Goal: Task Accomplishment & Management: Use online tool/utility

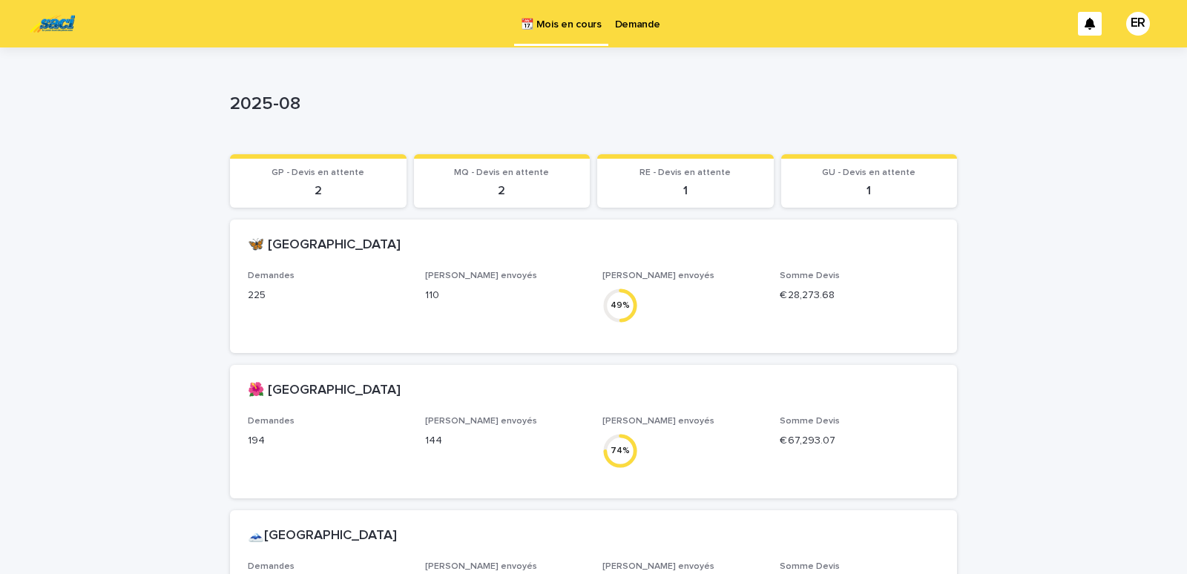
click at [647, 17] on p "Demande" at bounding box center [637, 15] width 45 height 31
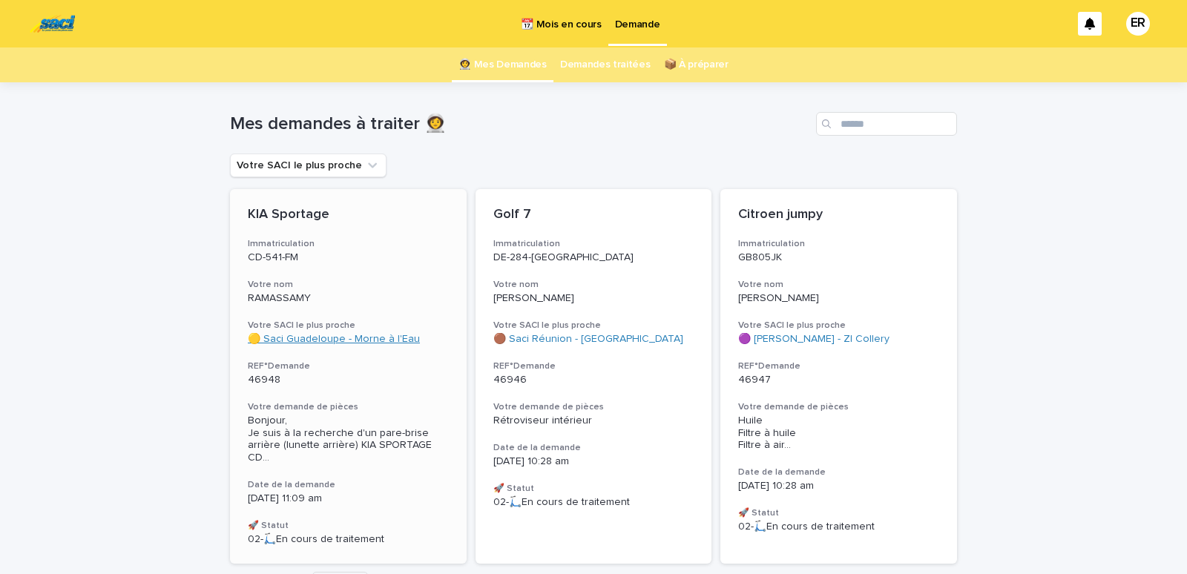
click at [336, 336] on link "🟡 Saci Guadeloupe - Morne à l'Eau" at bounding box center [334, 339] width 172 height 13
click at [328, 299] on p "RAMASSAMY" at bounding box center [348, 298] width 201 height 13
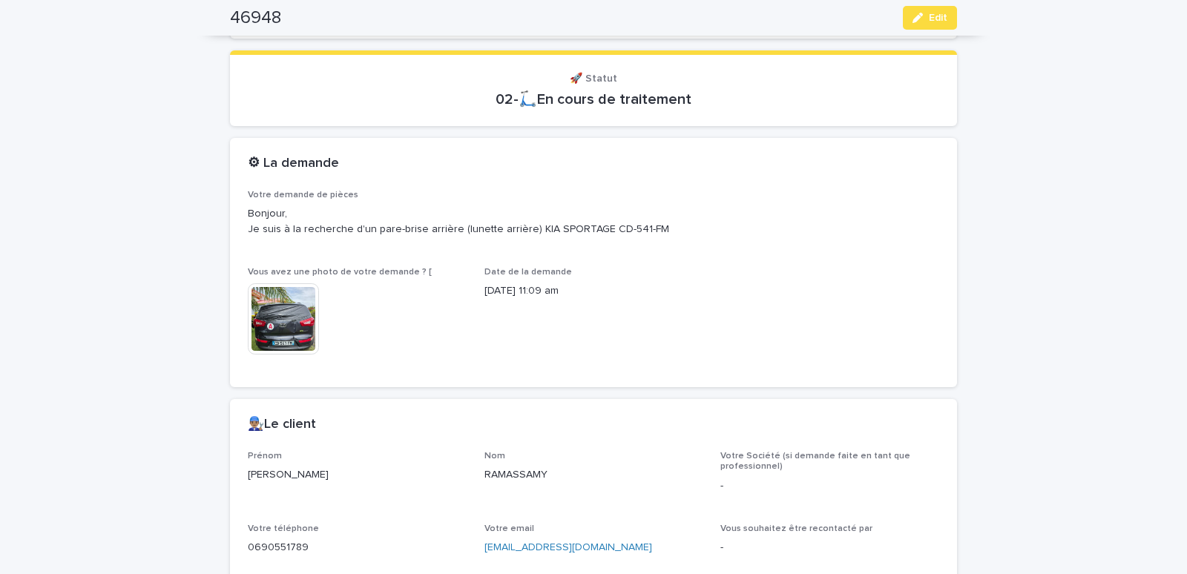
scroll to position [568, 0]
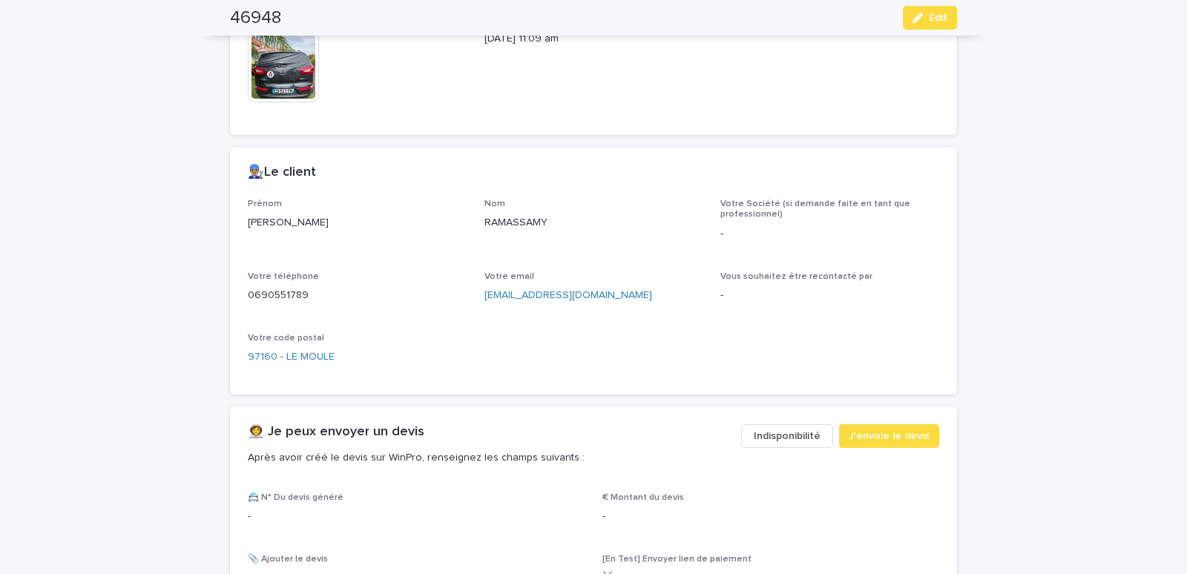
click at [784, 431] on span "Indisponibilité" at bounding box center [787, 436] width 67 height 15
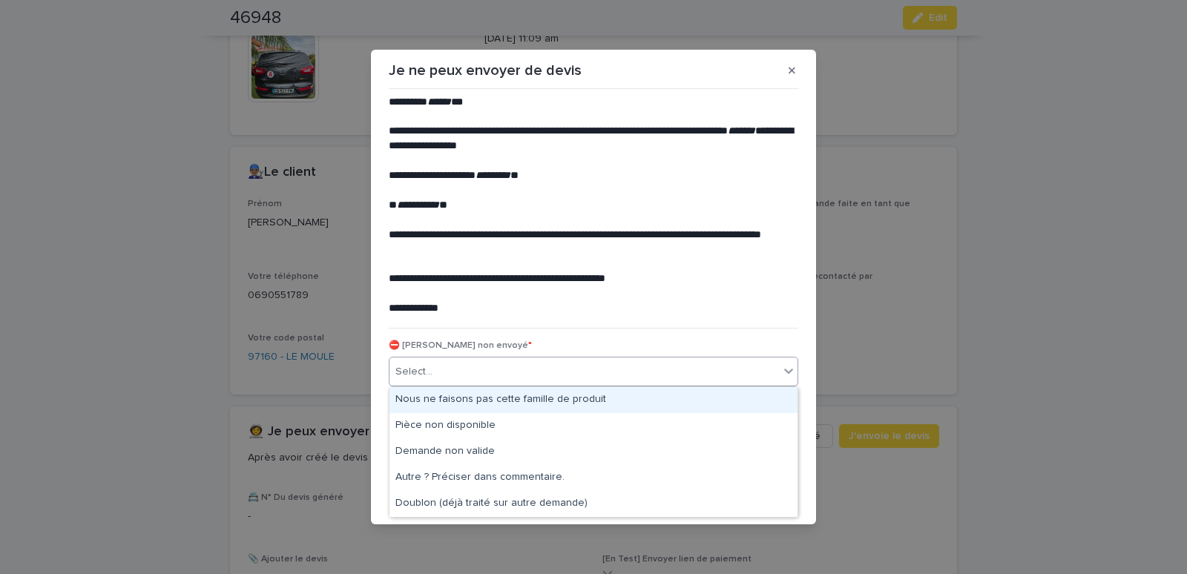
click at [608, 377] on div "Select..." at bounding box center [585, 372] width 390 height 24
click at [493, 398] on div "Nous ne faisons pas cette famille de produit" at bounding box center [594, 400] width 408 height 26
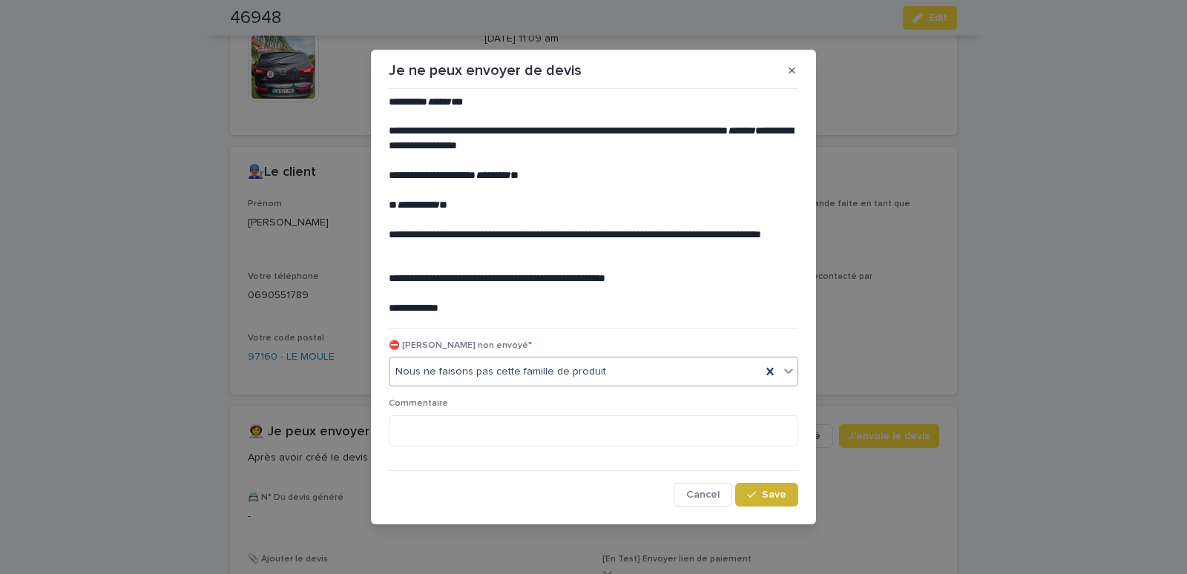
click at [791, 494] on button "Save" at bounding box center [766, 495] width 63 height 24
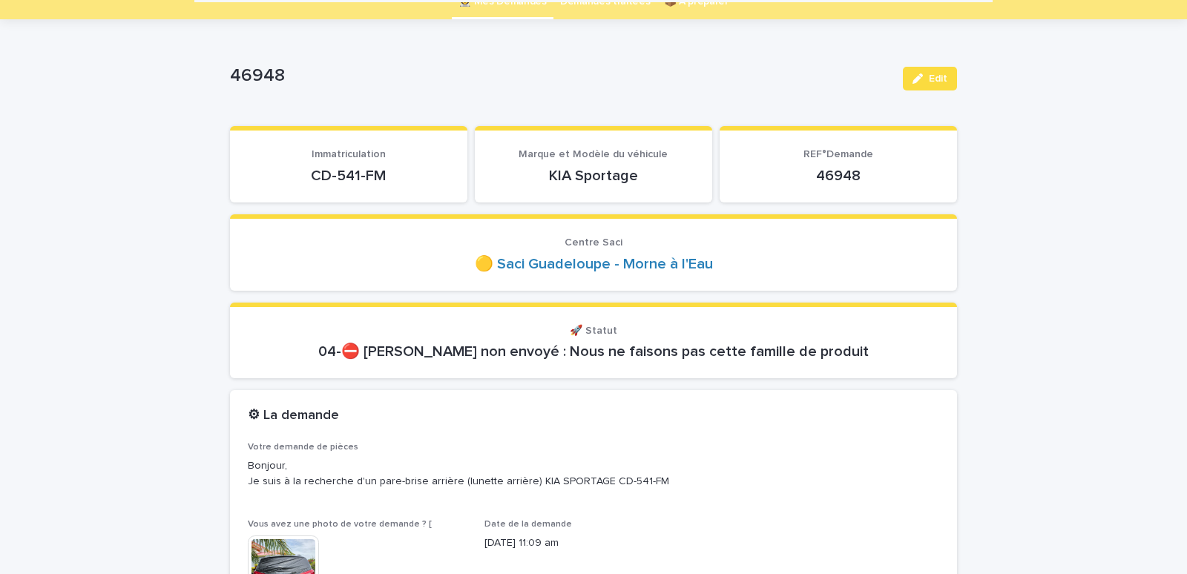
scroll to position [0, 0]
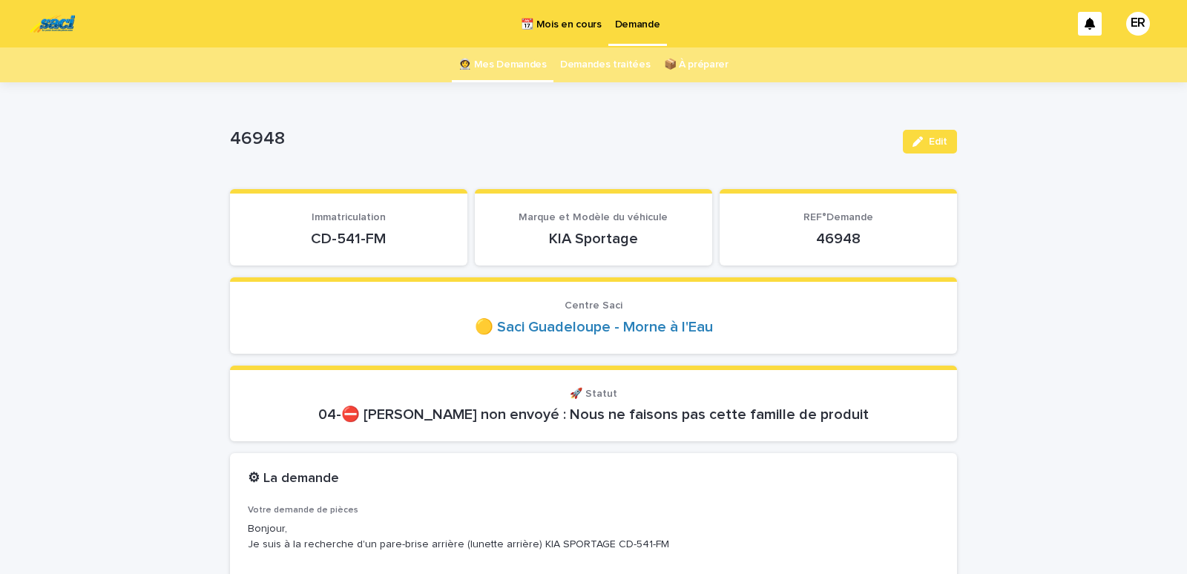
click at [508, 62] on link "👩‍🚀 Mes Demandes" at bounding box center [503, 64] width 88 height 35
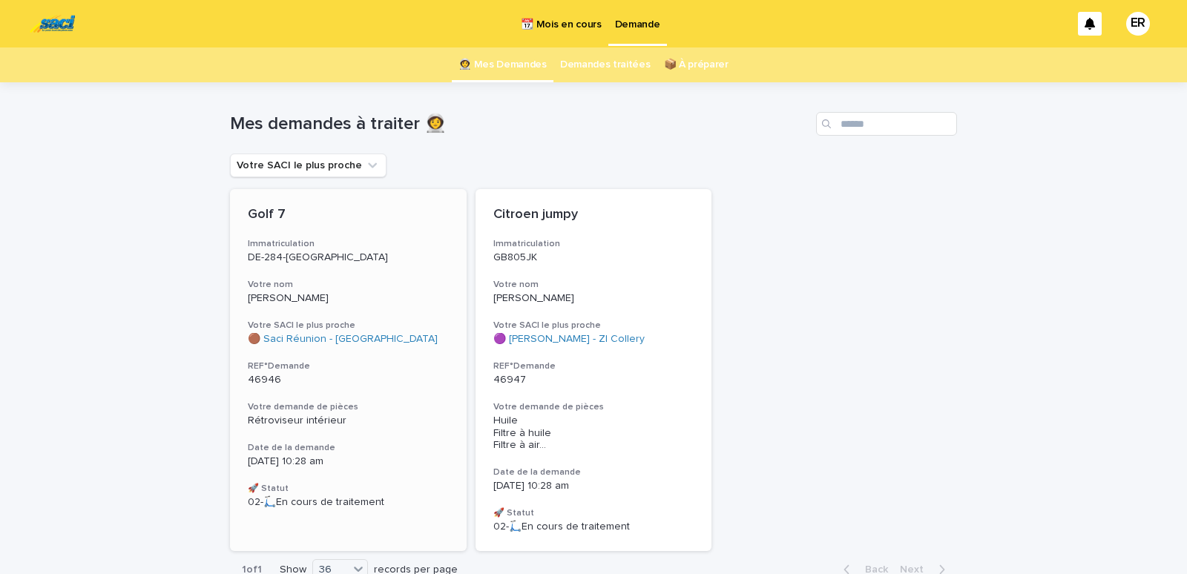
click at [315, 273] on div "Golf 7 Immatriculation DE-284-KY Votre nom [PERSON_NAME] SACI le plus proche 🟤 …" at bounding box center [348, 358] width 237 height 338
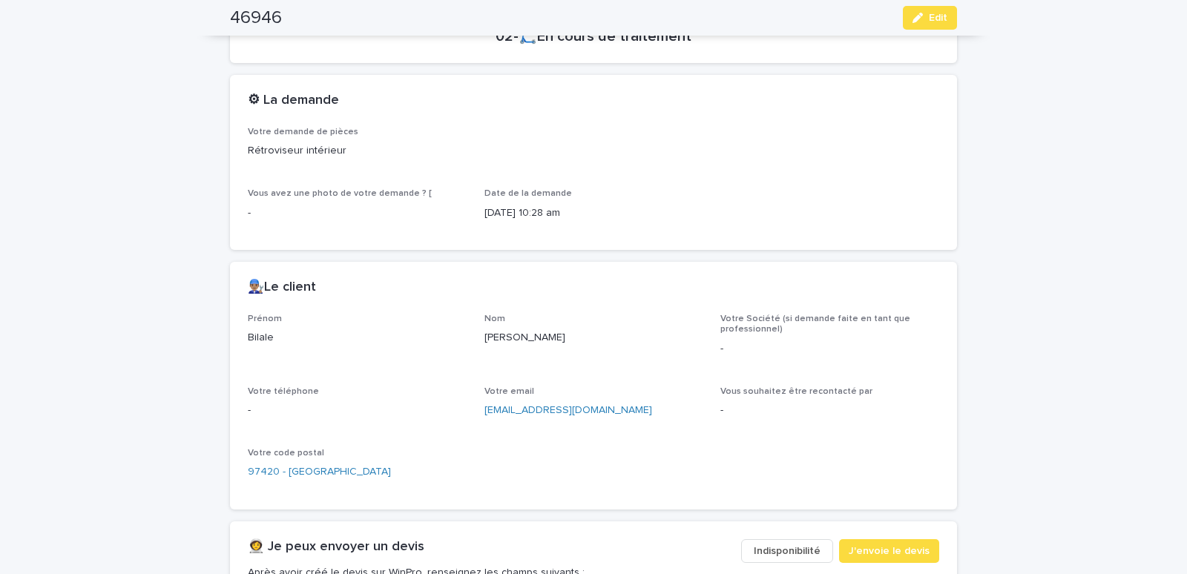
scroll to position [631, 0]
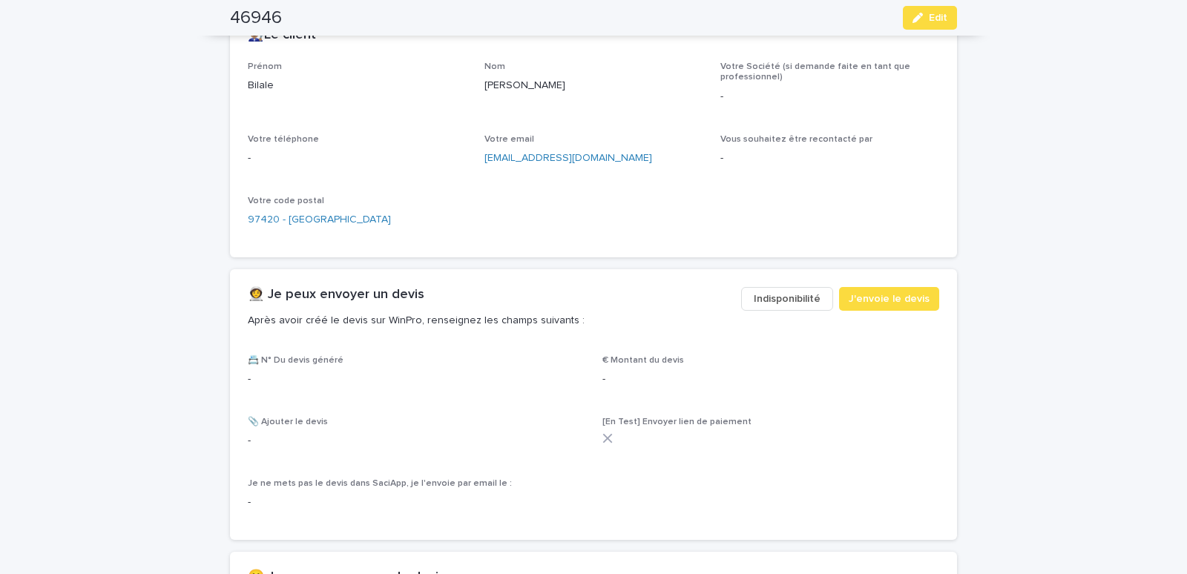
click at [789, 298] on span "Indisponibilité" at bounding box center [787, 299] width 67 height 15
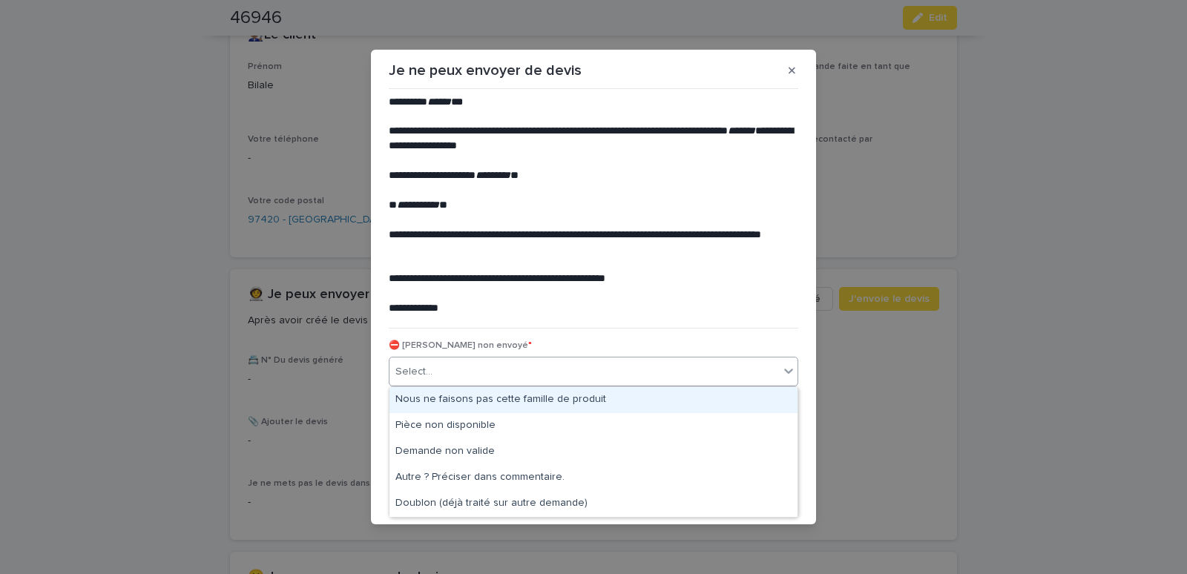
click at [552, 381] on div "Select..." at bounding box center [585, 372] width 390 height 24
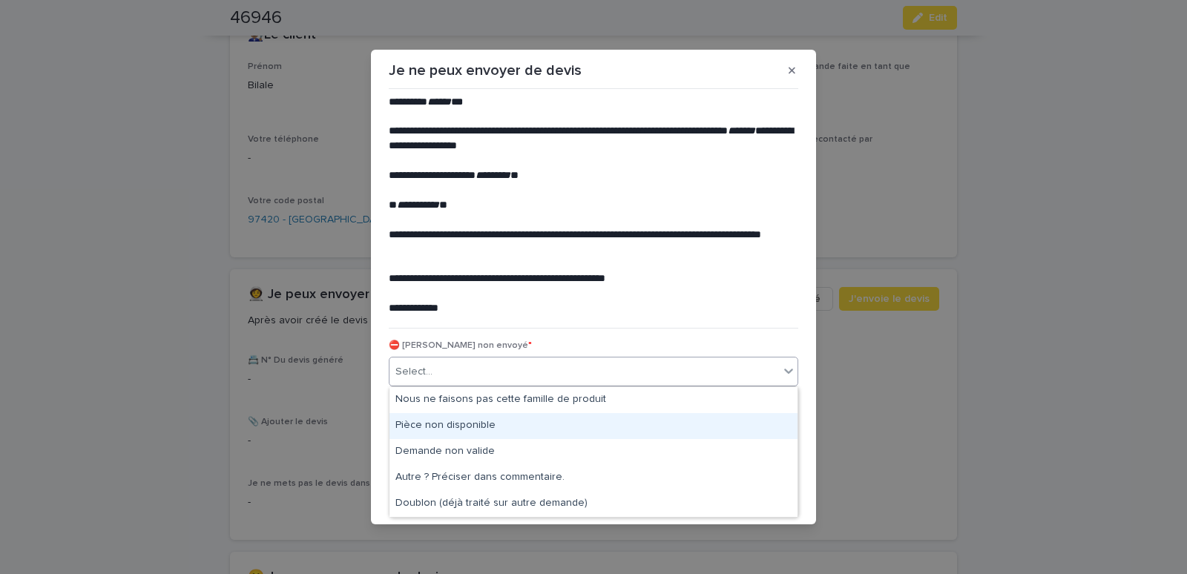
click at [474, 421] on div "Pièce non disponible" at bounding box center [594, 426] width 408 height 26
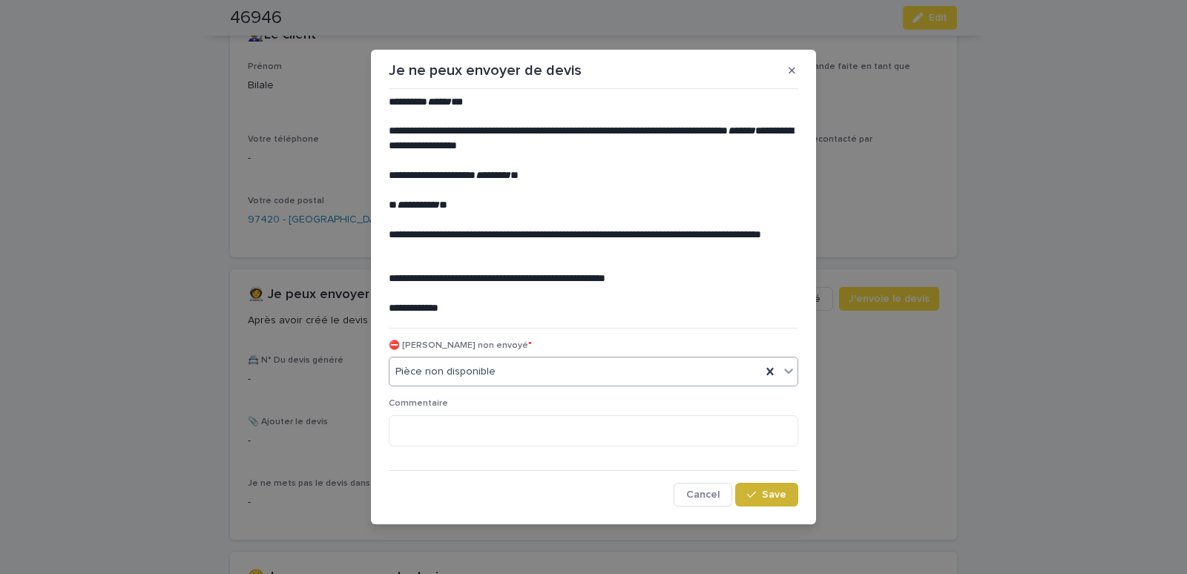
click at [755, 492] on icon "button" at bounding box center [751, 495] width 9 height 10
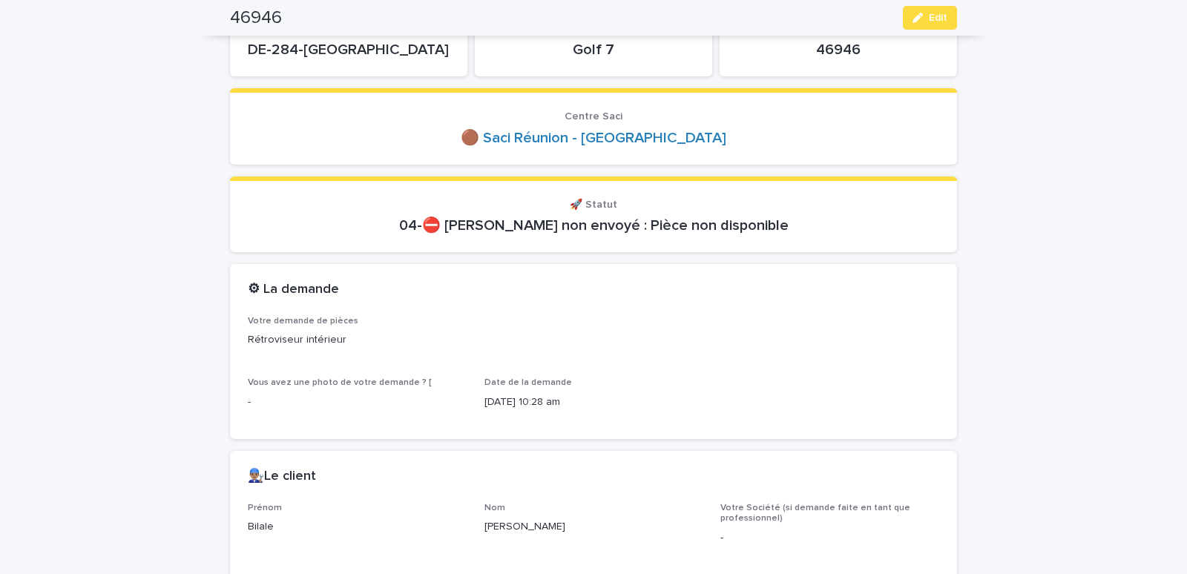
scroll to position [0, 0]
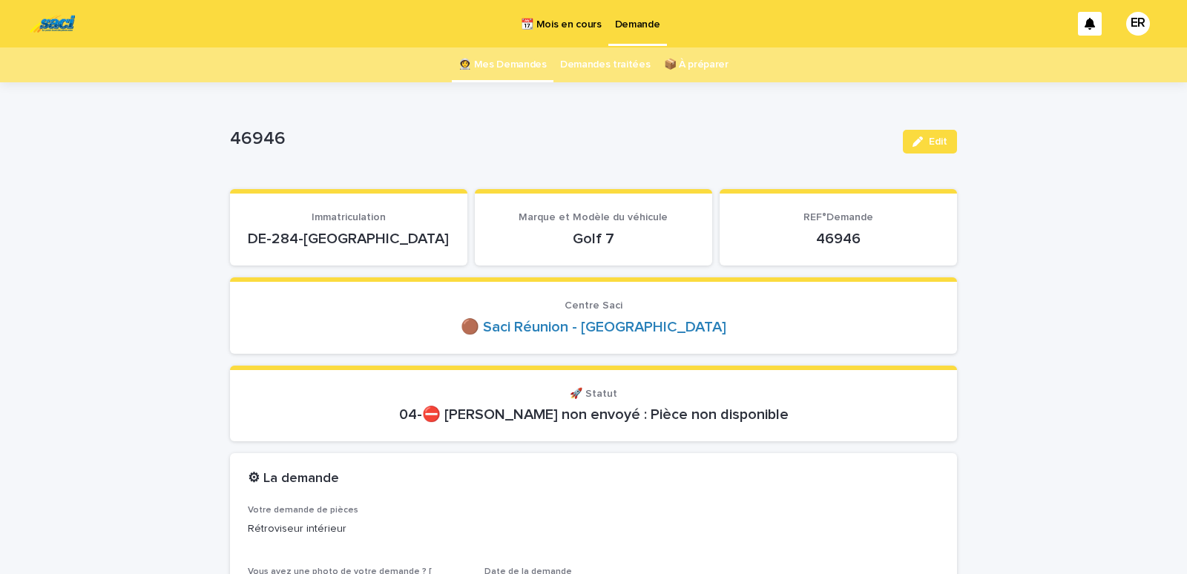
click at [517, 60] on link "👩‍🚀 Mes Demandes" at bounding box center [503, 64] width 88 height 35
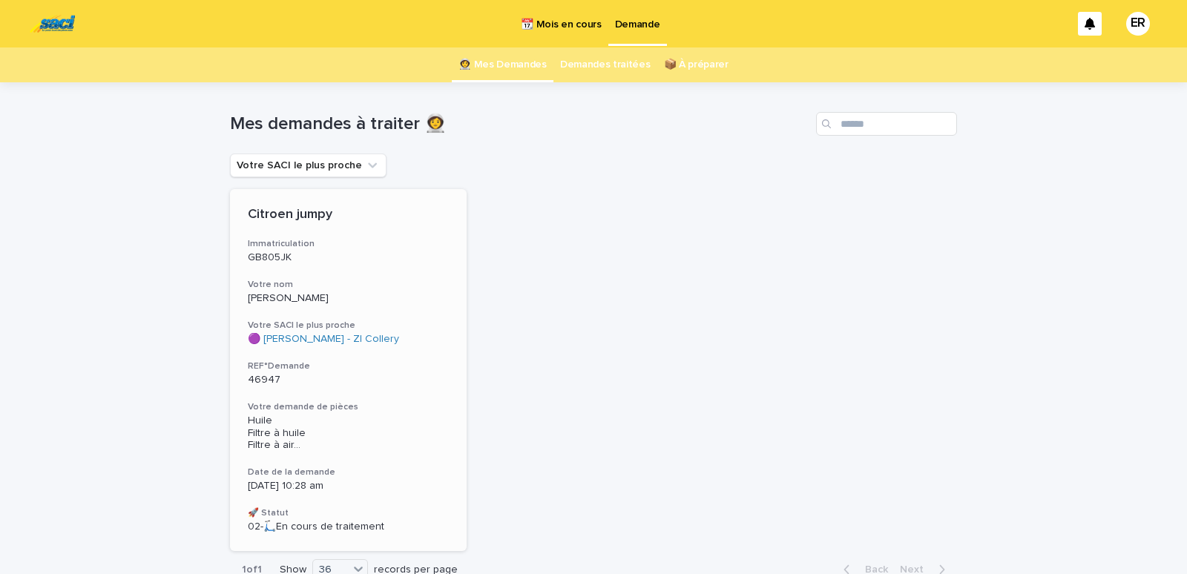
click at [318, 281] on h3 "Votre nom" at bounding box center [348, 285] width 201 height 12
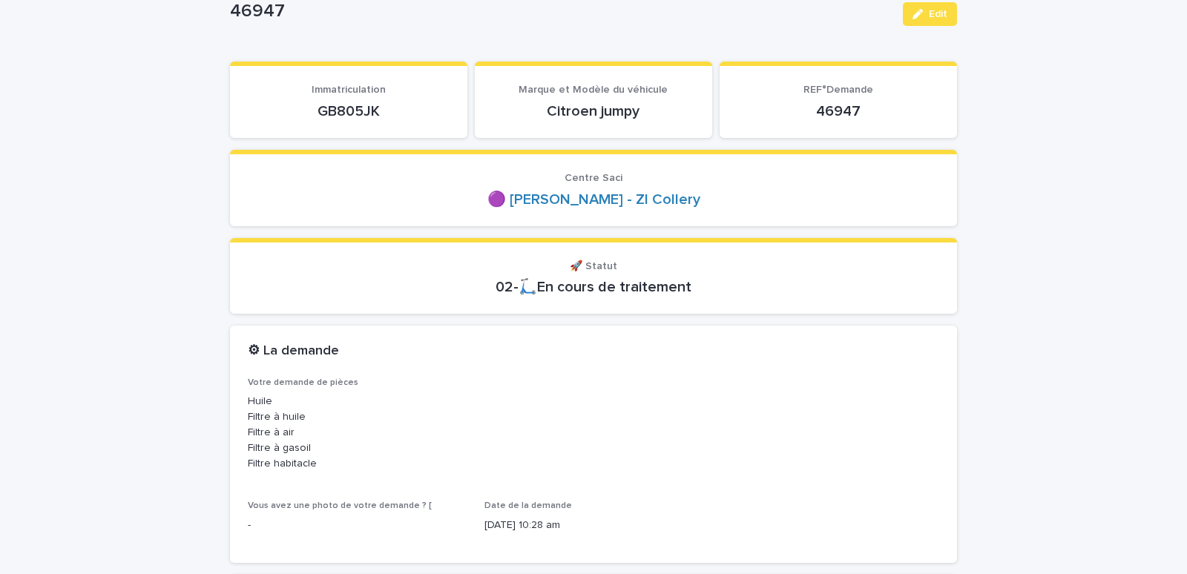
scroll to position [189, 0]
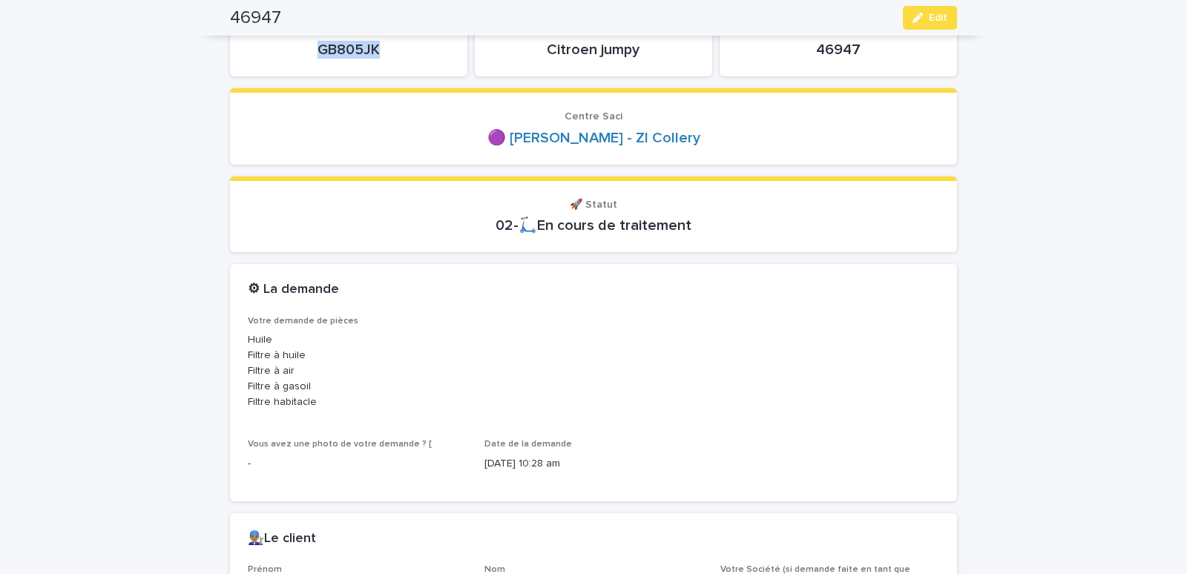
drag, startPoint x: 306, startPoint y: 46, endPoint x: 423, endPoint y: 50, distance: 116.6
click at [423, 50] on p "GB805JK" at bounding box center [349, 50] width 202 height 18
copy p "GB805JK"
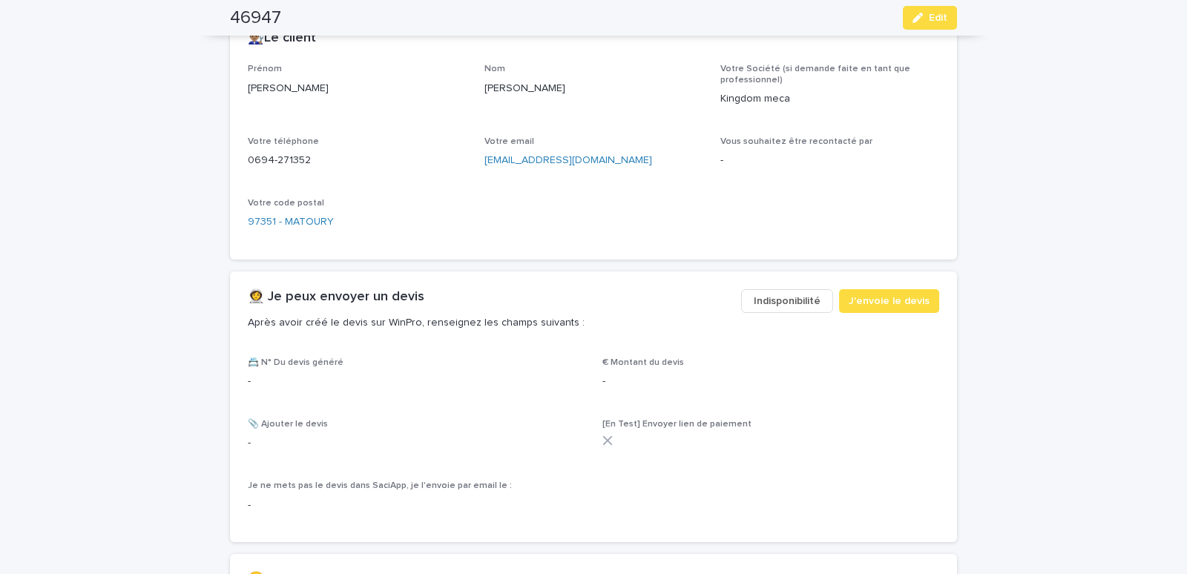
scroll to position [694, 0]
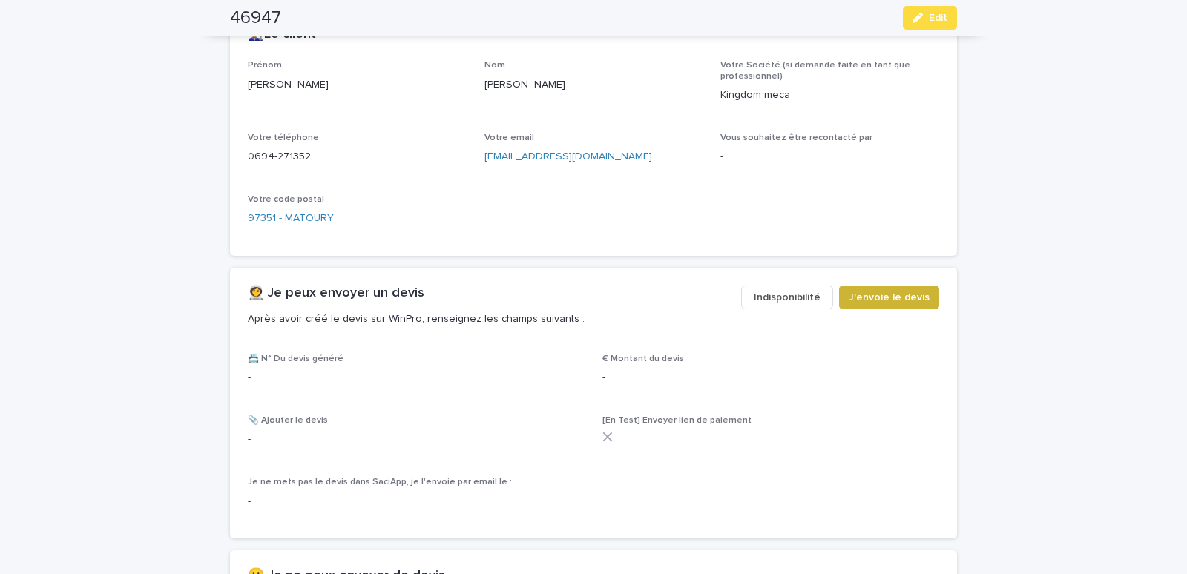
click at [878, 299] on span "J'envoie le devis" at bounding box center [889, 297] width 81 height 15
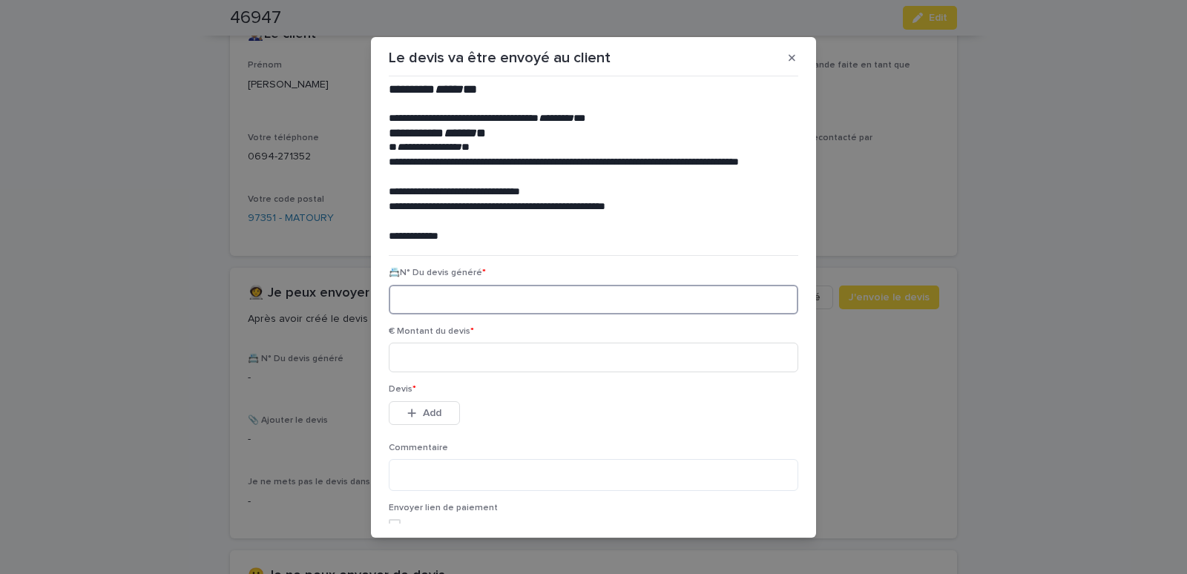
click at [395, 290] on input at bounding box center [594, 300] width 410 height 30
paste input "********"
type input "********"
click at [429, 361] on input at bounding box center [594, 358] width 410 height 30
type input "******"
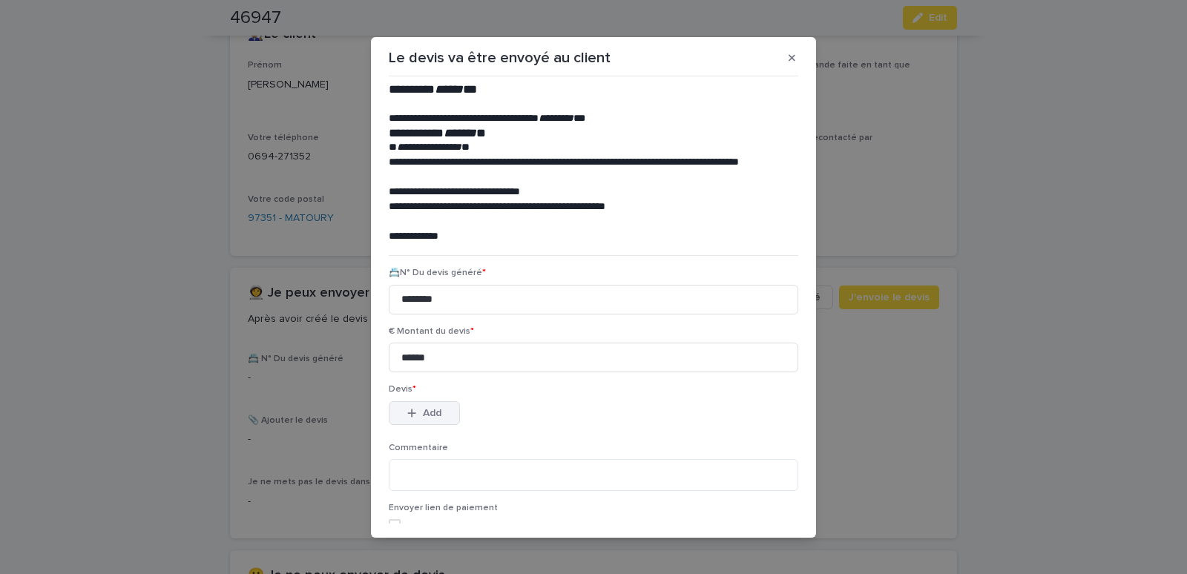
click at [407, 413] on icon "button" at bounding box center [411, 413] width 9 height 10
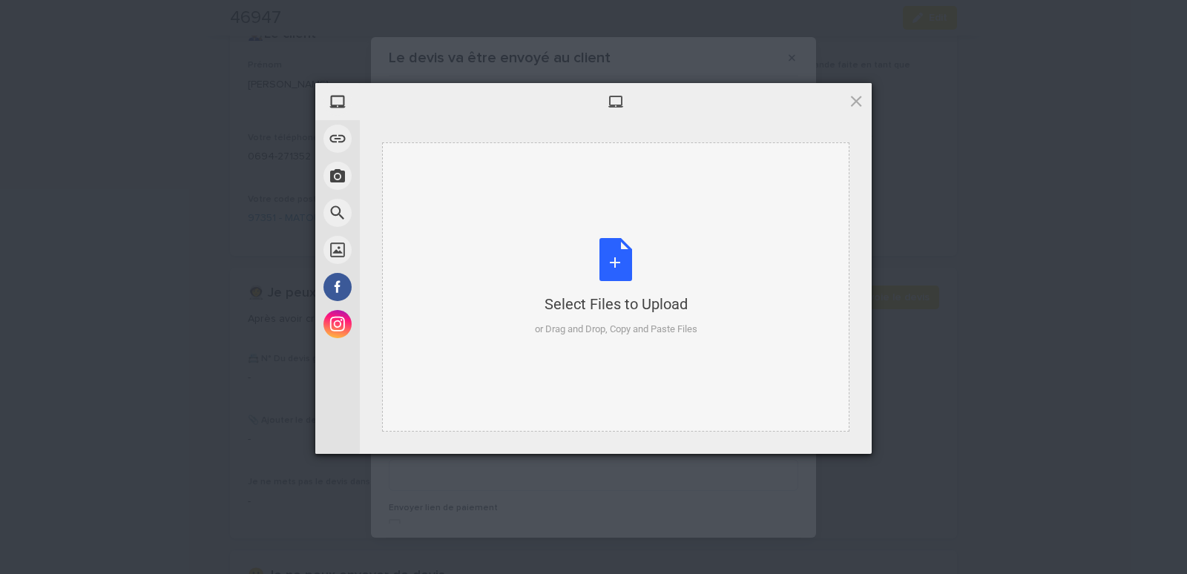
click at [443, 180] on div "Select Files to Upload or Drag and Drop, Copy and Paste Files" at bounding box center [615, 286] width 467 height 289
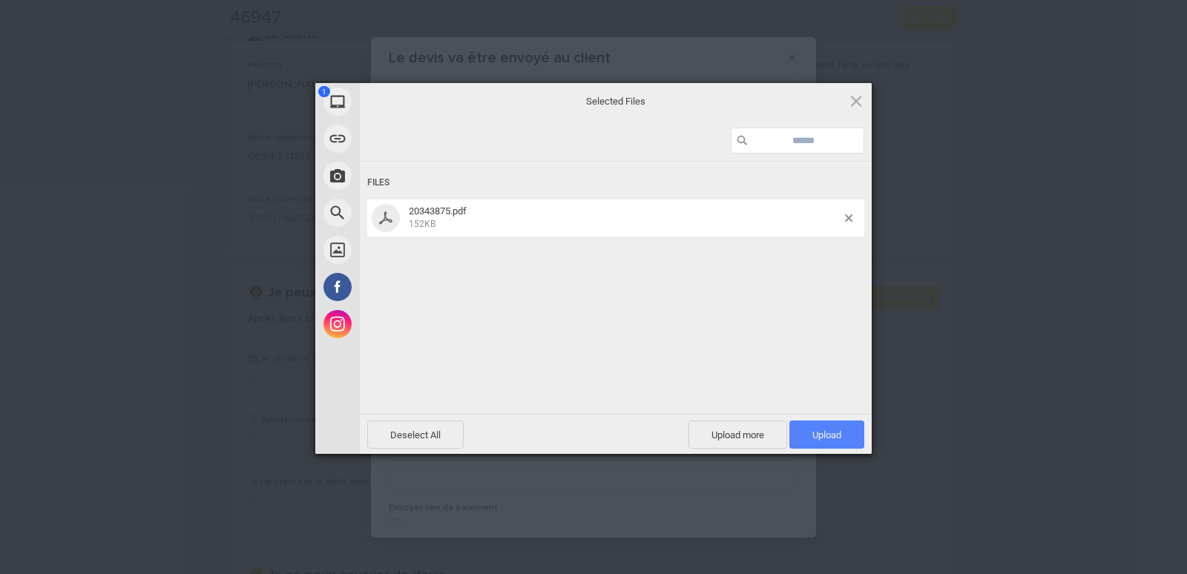
click at [814, 432] on span "Upload 1" at bounding box center [826, 435] width 29 height 11
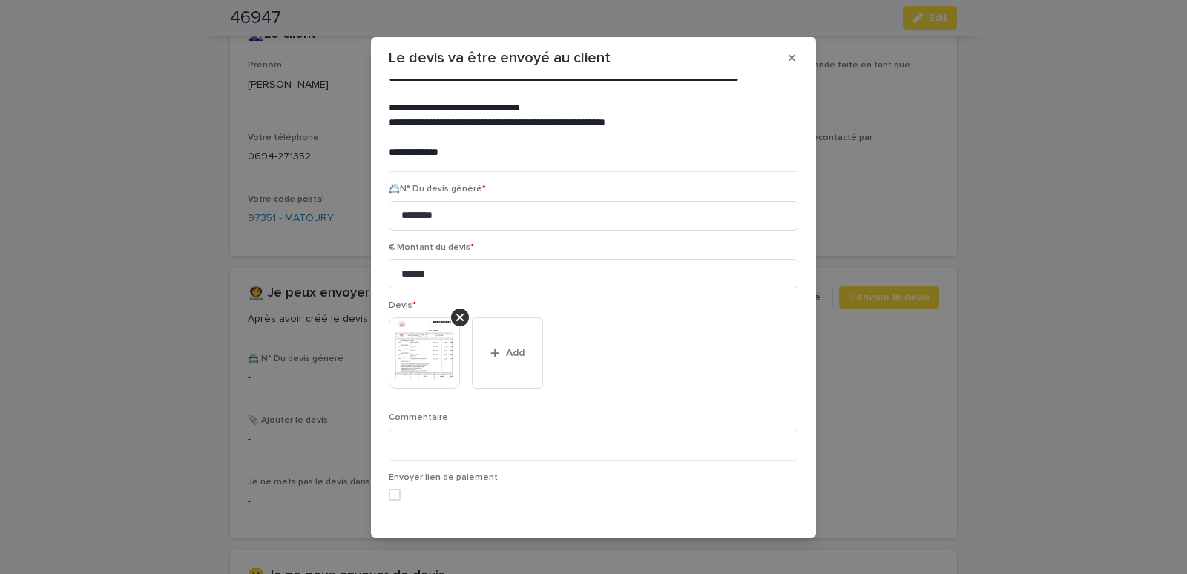
scroll to position [121, 0]
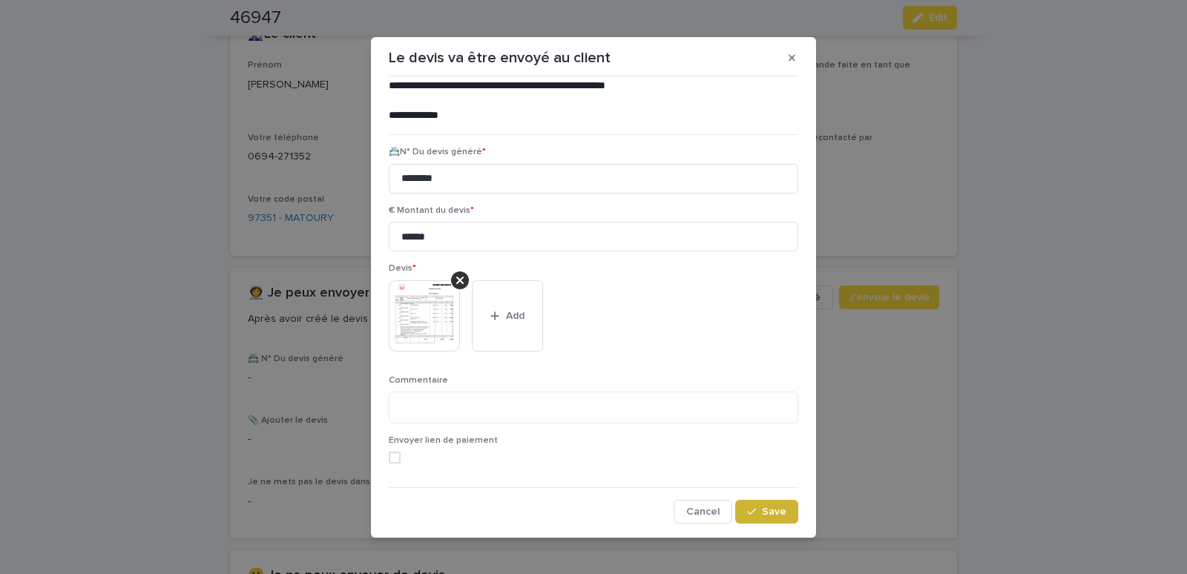
click at [762, 509] on span "Save" at bounding box center [774, 512] width 24 height 10
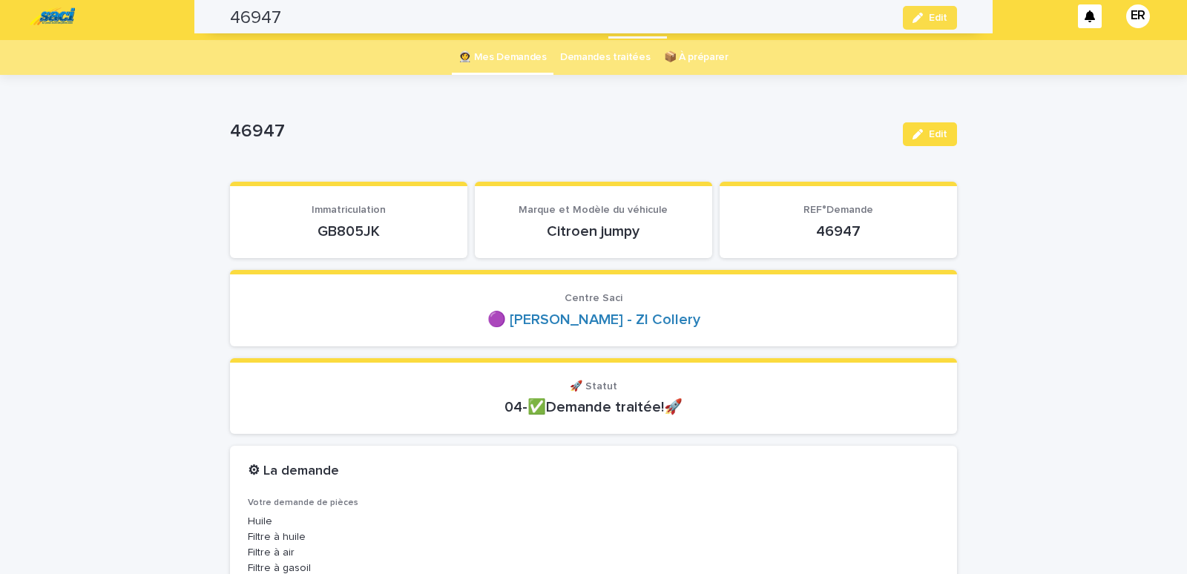
scroll to position [0, 0]
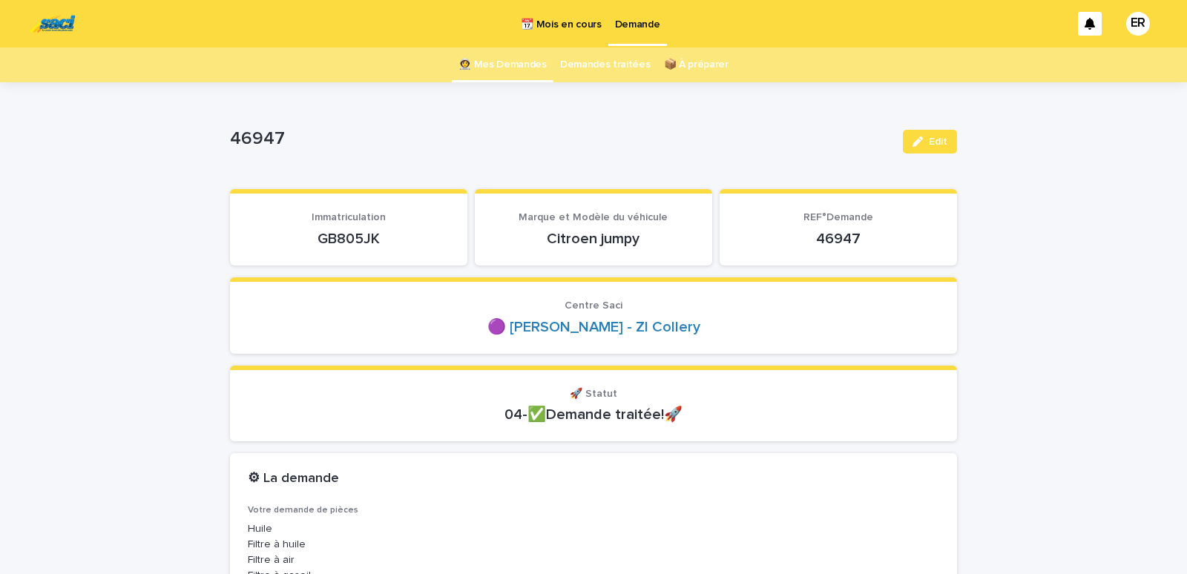
click at [505, 62] on link "👩‍🚀 Mes Demandes" at bounding box center [503, 64] width 88 height 35
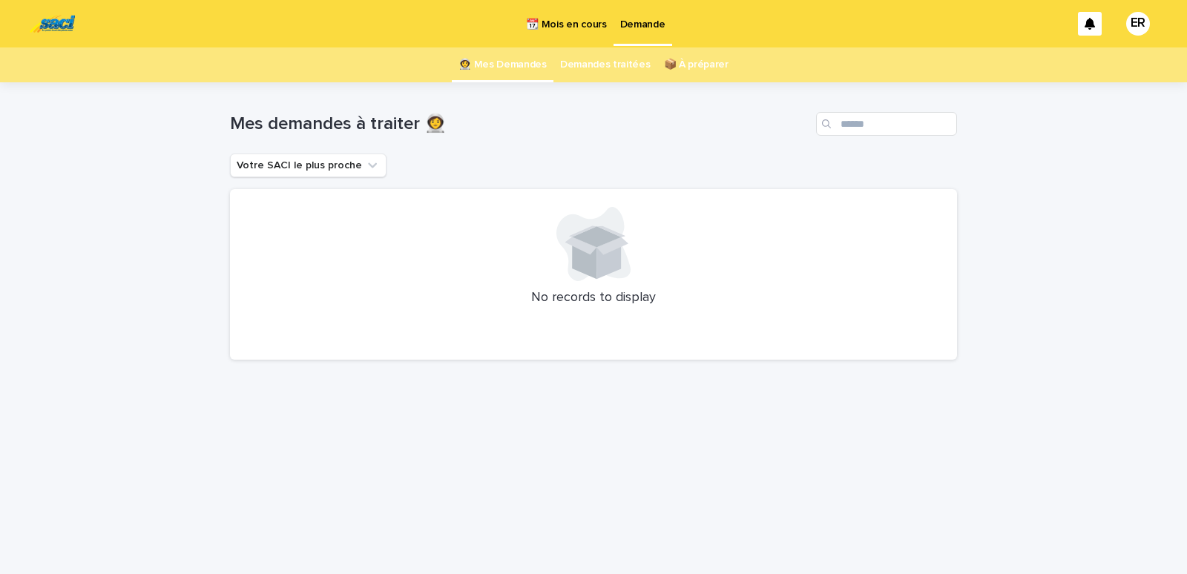
click at [577, 27] on p "📆 Mois en cours" at bounding box center [566, 15] width 80 height 31
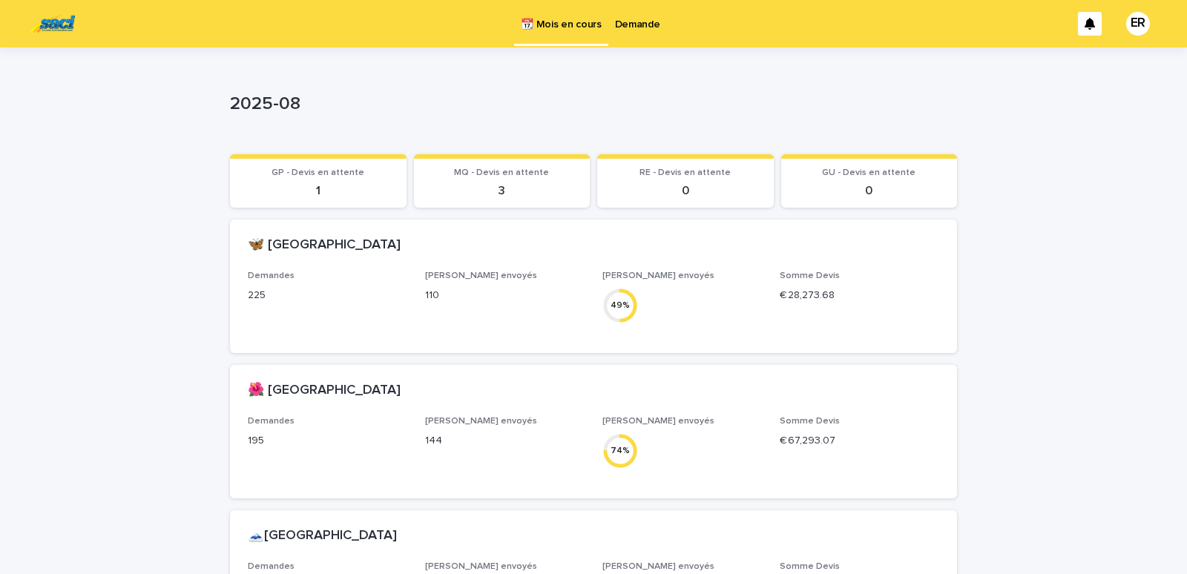
click at [632, 24] on p "Demande" at bounding box center [637, 15] width 45 height 31
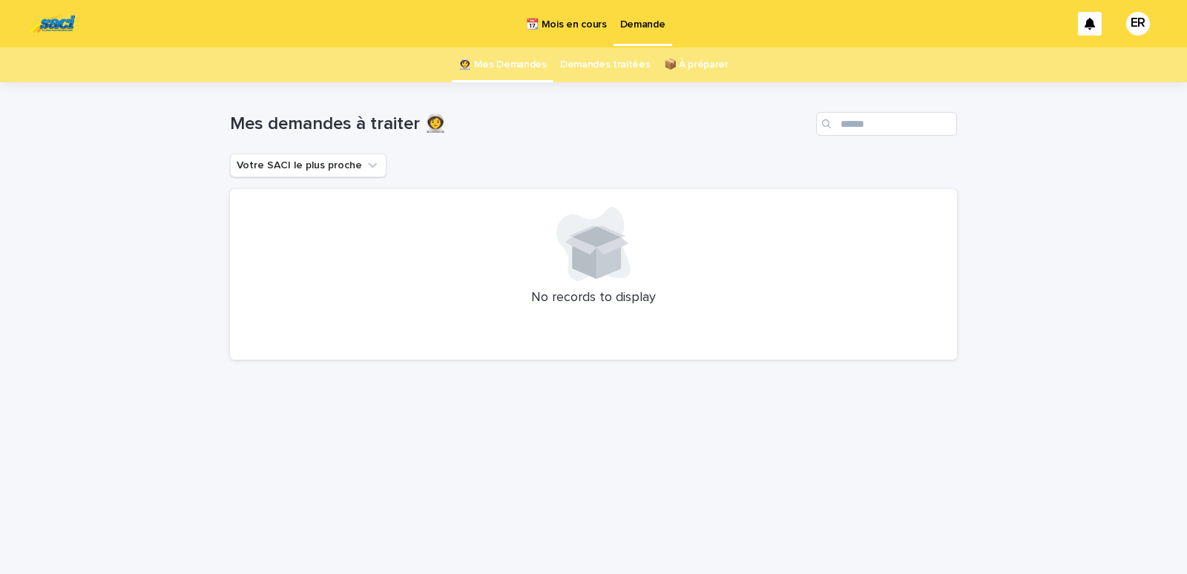
click at [577, 22] on p "📆 Mois en cours" at bounding box center [566, 15] width 80 height 31
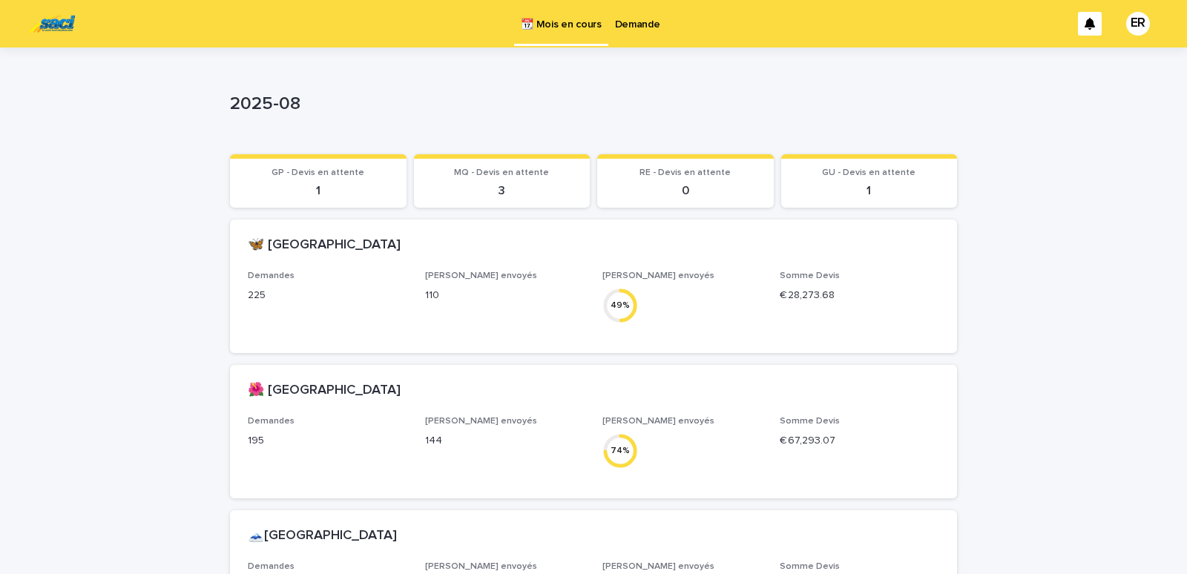
click at [655, 22] on p "Demande" at bounding box center [637, 15] width 45 height 31
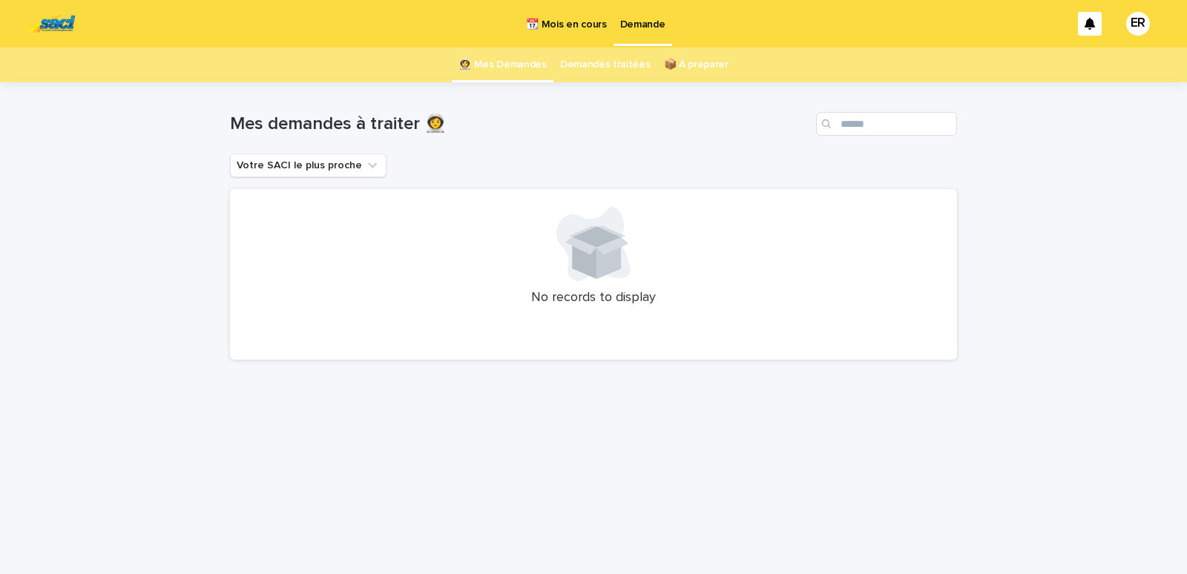
click at [565, 16] on p "📆 Mois en cours" at bounding box center [566, 15] width 80 height 31
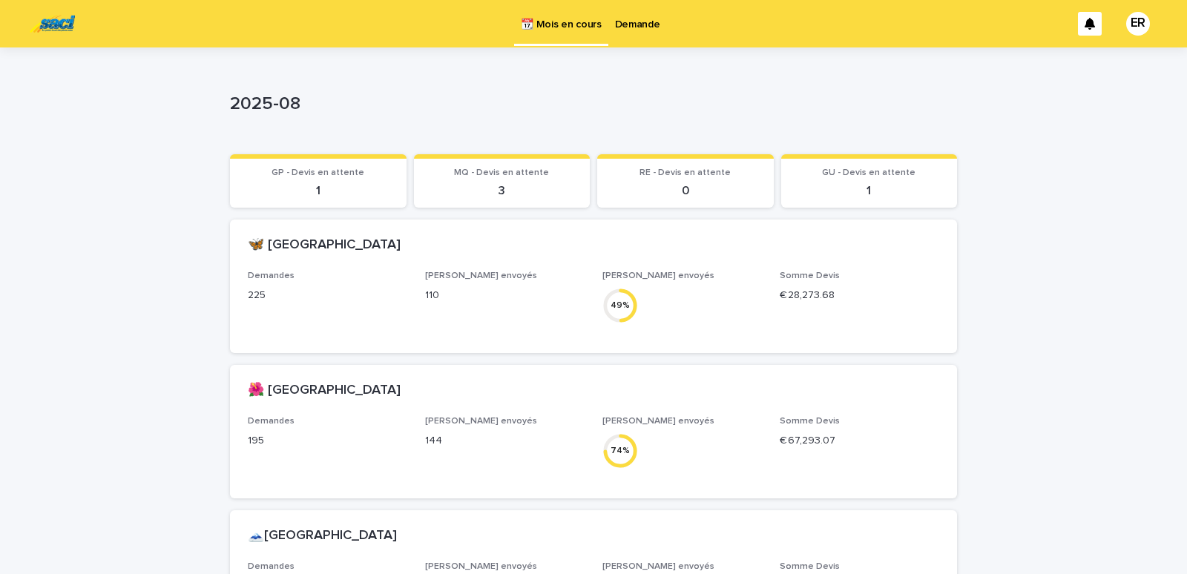
click at [642, 24] on p "Demande" at bounding box center [637, 15] width 45 height 31
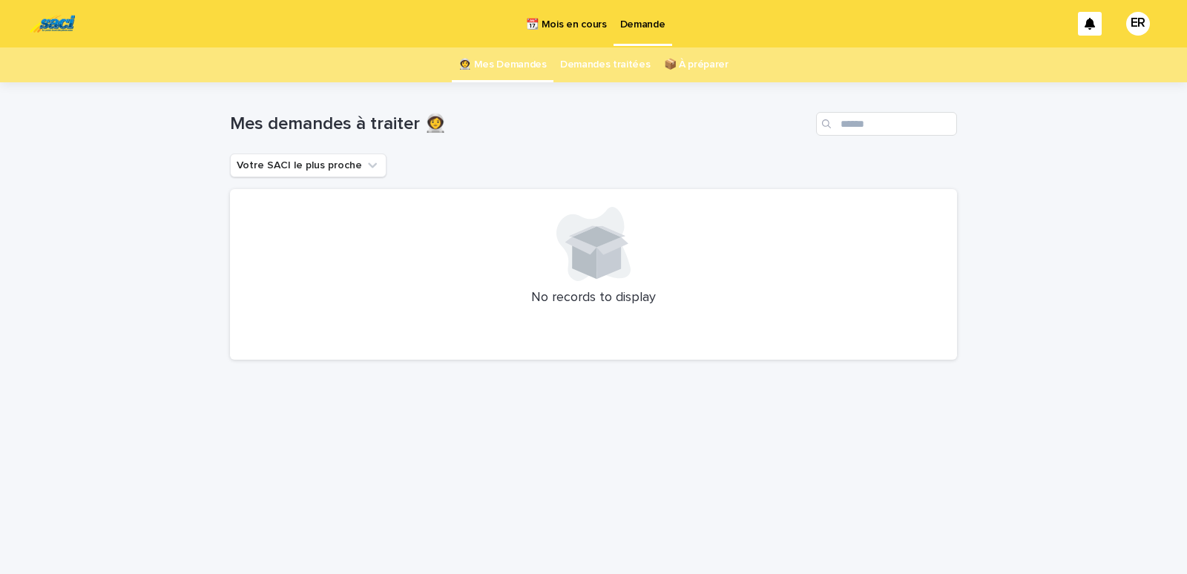
click at [519, 61] on link "👩‍🚀 Mes Demandes" at bounding box center [503, 64] width 88 height 35
click at [561, 21] on p "📆 Mois en cours" at bounding box center [566, 15] width 80 height 31
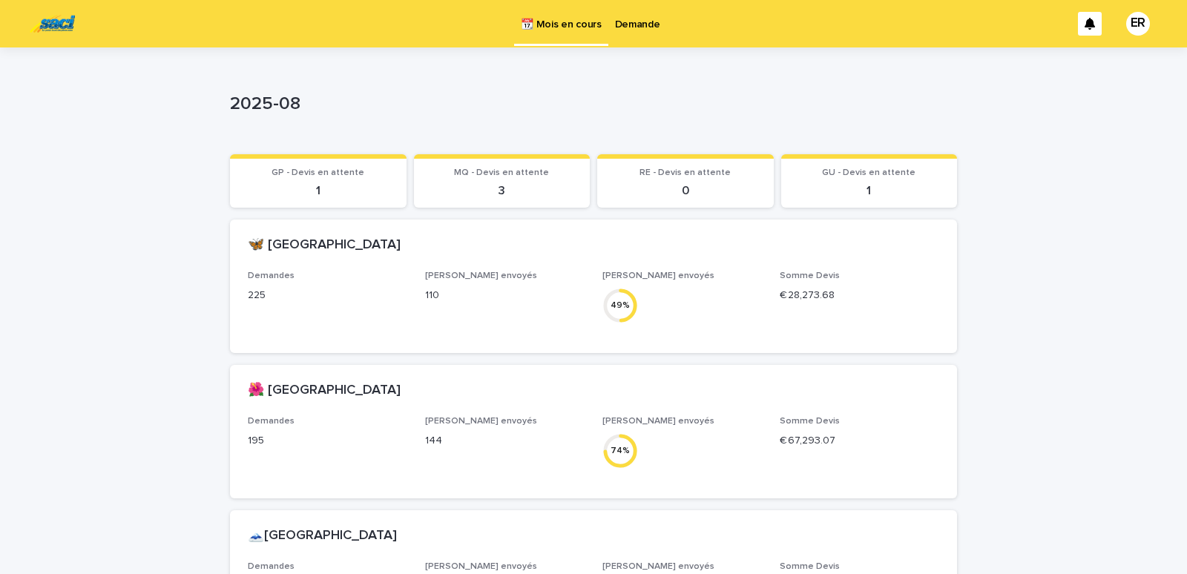
click at [622, 22] on p "Demande" at bounding box center [637, 15] width 45 height 31
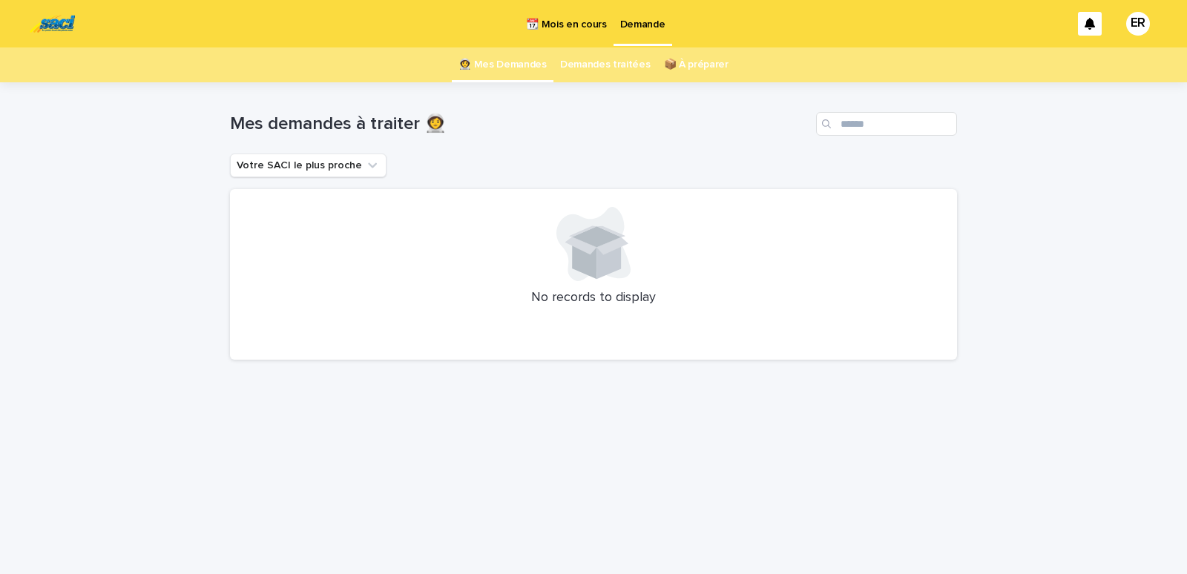
click at [566, 24] on p "📆 Mois en cours" at bounding box center [566, 15] width 80 height 31
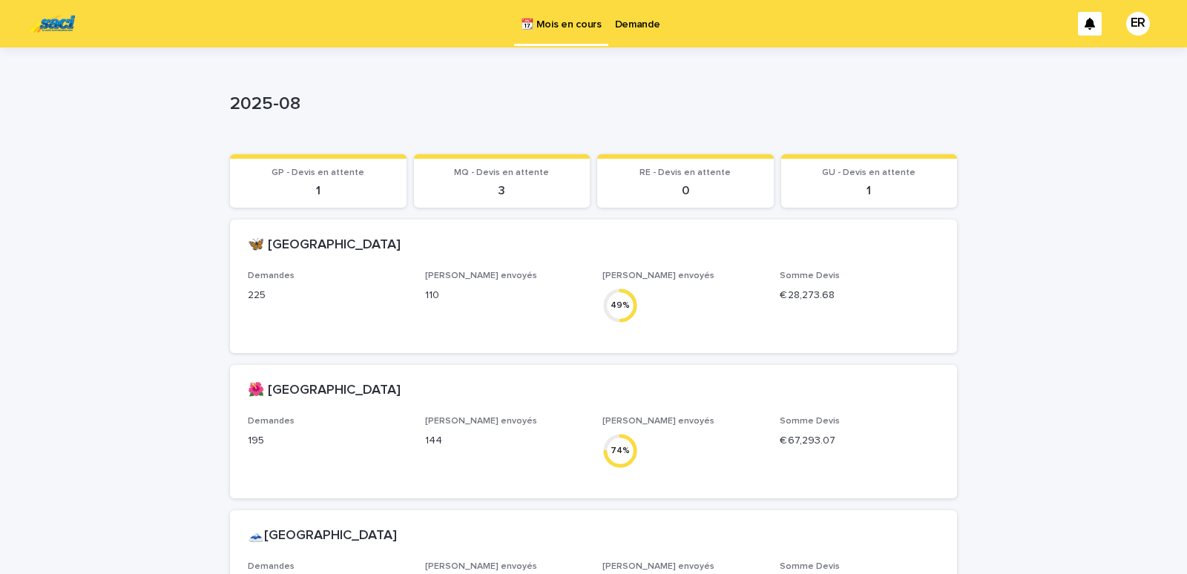
click at [636, 21] on p "Demande" at bounding box center [637, 15] width 45 height 31
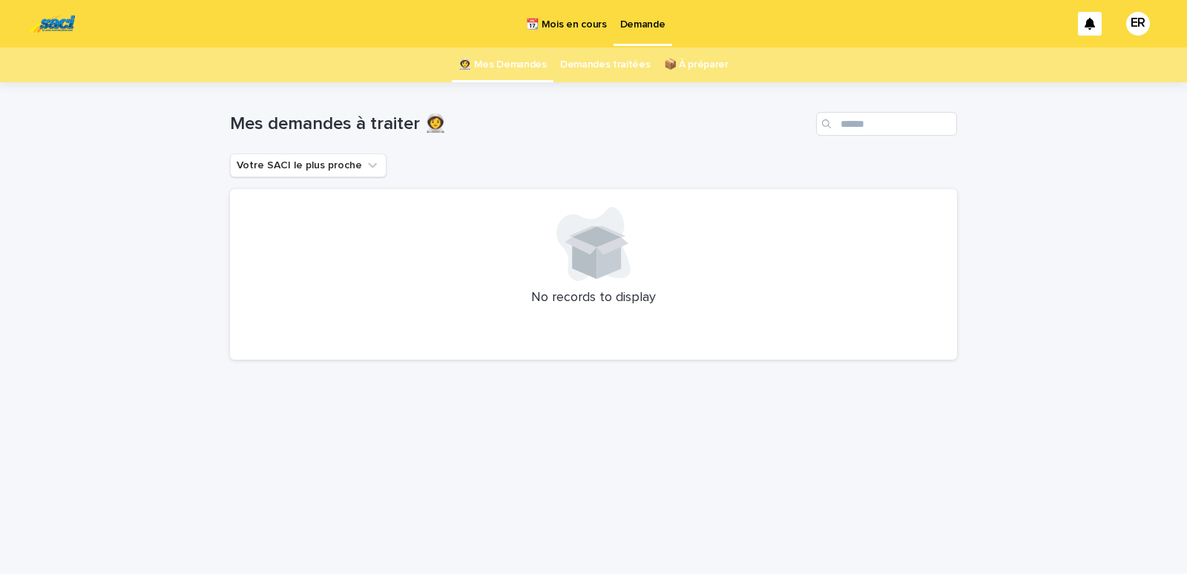
click at [571, 22] on p "📆 Mois en cours" at bounding box center [566, 15] width 80 height 31
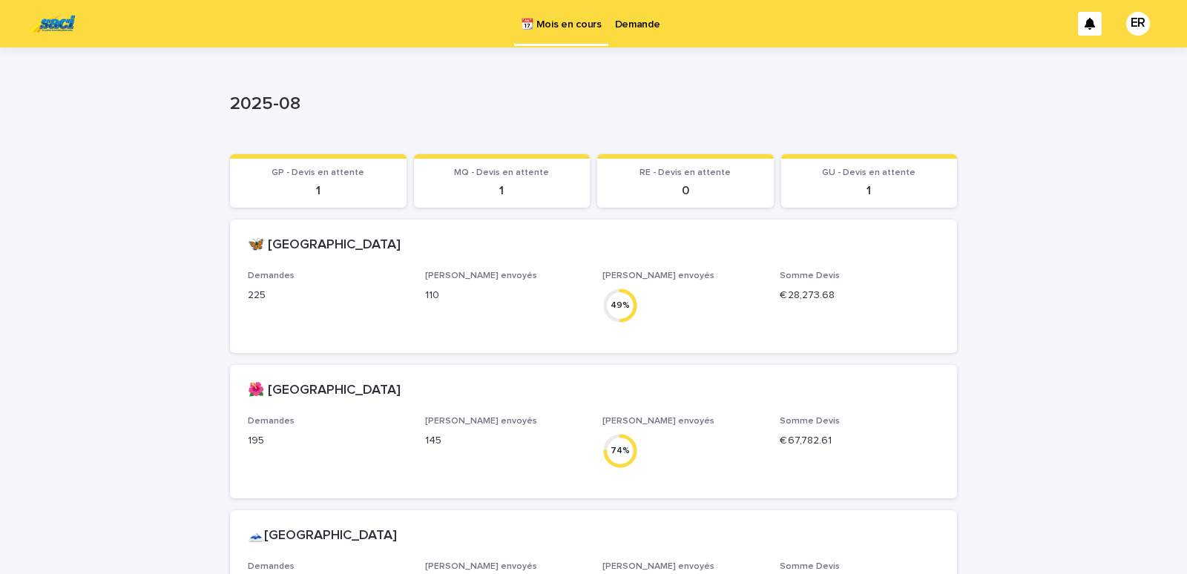
click at [638, 21] on p "Demande" at bounding box center [637, 15] width 45 height 31
